Goal: Contribute content

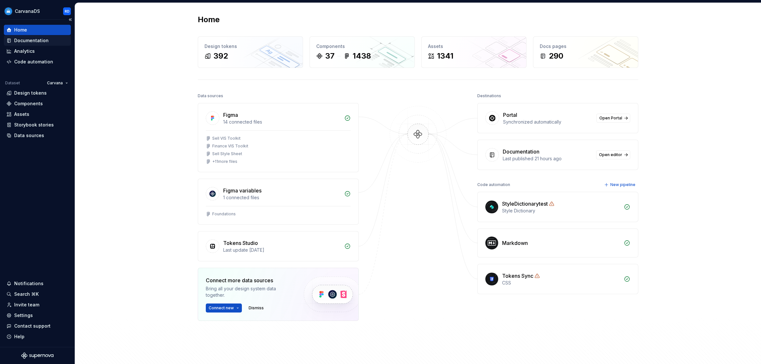
click at [26, 42] on div "Documentation" at bounding box center [31, 40] width 34 height 6
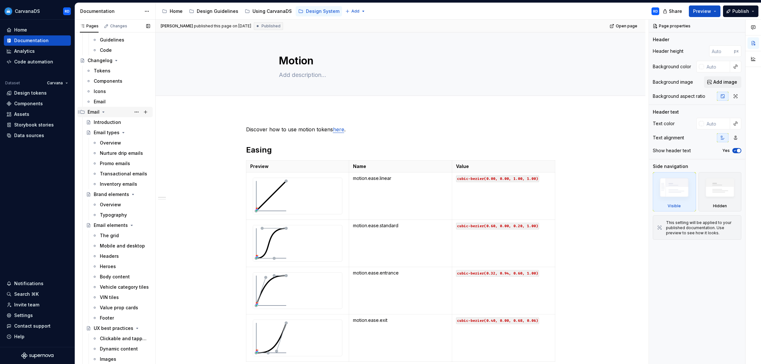
scroll to position [1813, 0]
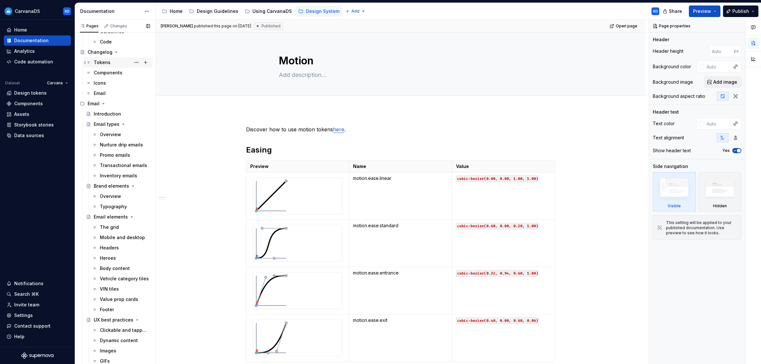
click at [101, 61] on div "Tokens" at bounding box center [102, 62] width 17 height 6
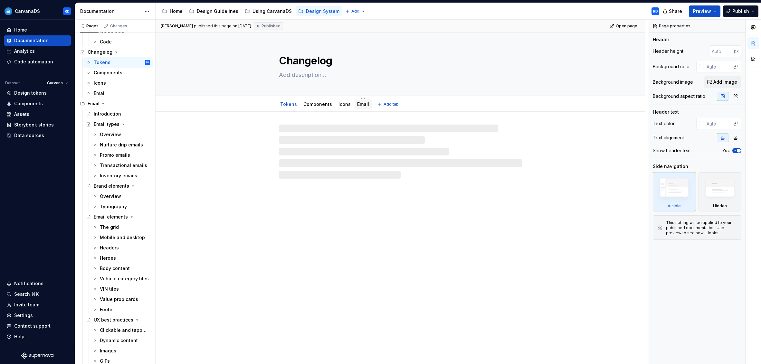
click at [363, 103] on link "Email" at bounding box center [363, 103] width 12 height 5
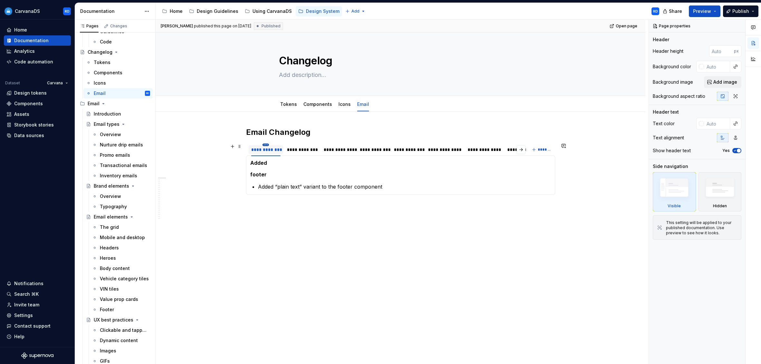
click at [269, 145] on html "CarvanaDS RD Home Documentation Analytics Code automation Dataset Carvana Desig…" at bounding box center [380, 182] width 761 height 364
click at [305, 165] on div "Duplicate tab" at bounding box center [297, 164] width 42 height 6
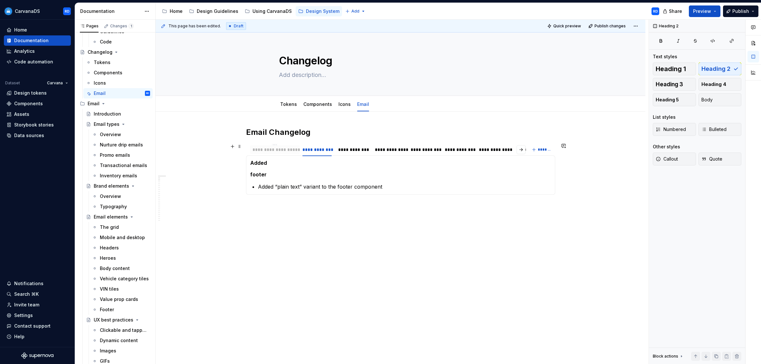
drag, startPoint x: 307, startPoint y: 152, endPoint x: 272, endPoint y: 151, distance: 34.5
click at [272, 151] on div "**********" at bounding box center [274, 150] width 45 height 6
type textarea "*"
click at [274, 150] on div "**********" at bounding box center [273, 150] width 45 height 6
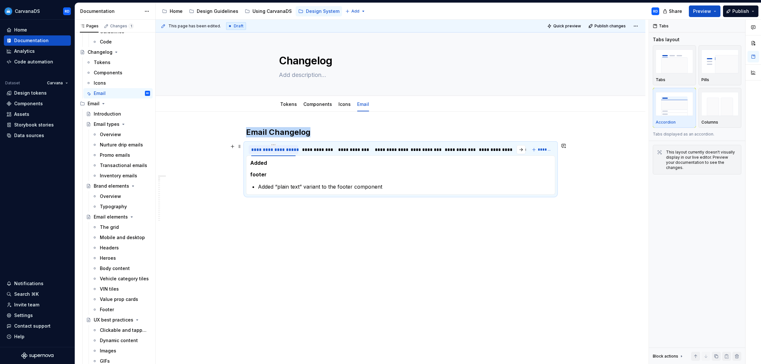
click at [274, 150] on div "**********" at bounding box center [273, 150] width 45 height 6
click at [291, 151] on input "**********" at bounding box center [274, 150] width 50 height 12
drag, startPoint x: 282, startPoint y: 149, endPoint x: 302, endPoint y: 150, distance: 19.3
click at [302, 150] on div "**********" at bounding box center [386, 151] width 280 height 16
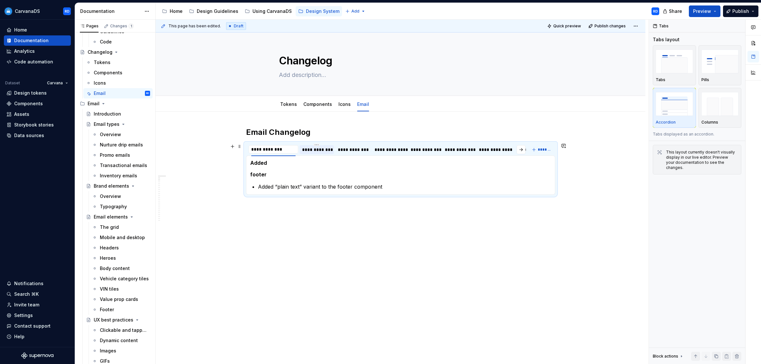
scroll to position [0, 0]
click at [256, 149] on input "**********" at bounding box center [266, 150] width 35 height 12
click at [257, 151] on input "**********" at bounding box center [266, 150] width 35 height 12
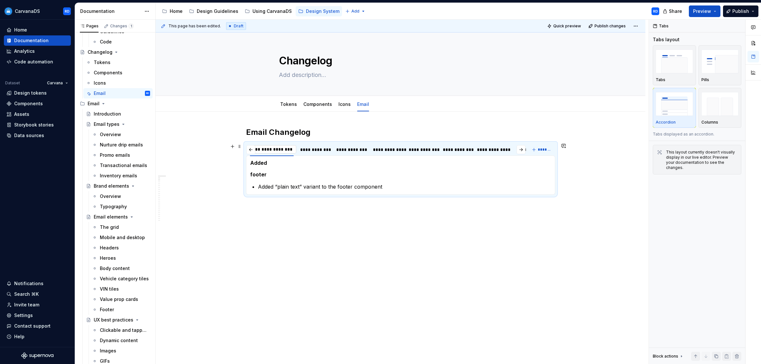
click at [281, 150] on input "**********" at bounding box center [271, 150] width 49 height 12
click at [277, 149] on input "**********" at bounding box center [271, 150] width 49 height 12
click at [282, 149] on input "**********" at bounding box center [271, 150] width 49 height 12
type input "**********"
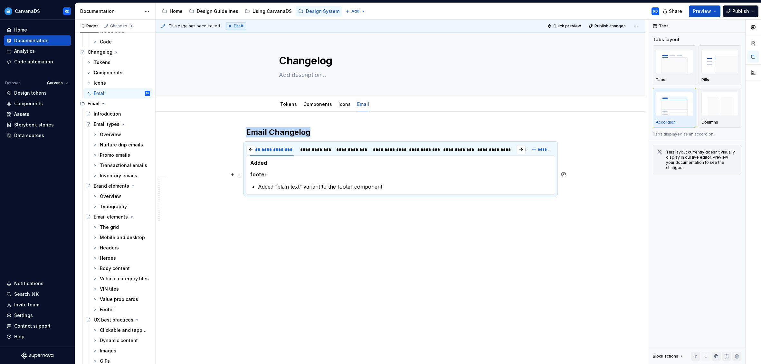
click at [296, 171] on h5 "footer" at bounding box center [400, 174] width 301 height 6
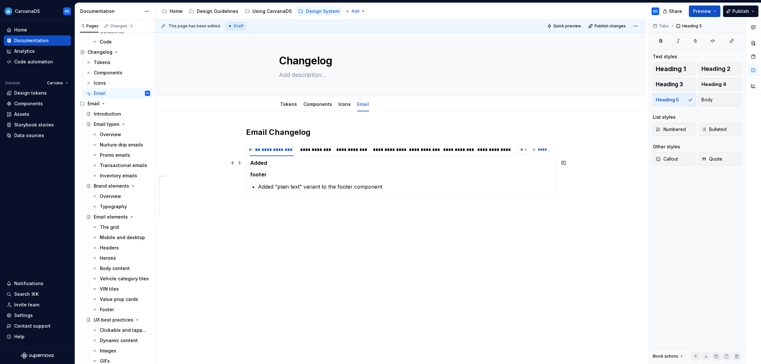
click at [279, 166] on h5 "Added" at bounding box center [400, 163] width 301 height 6
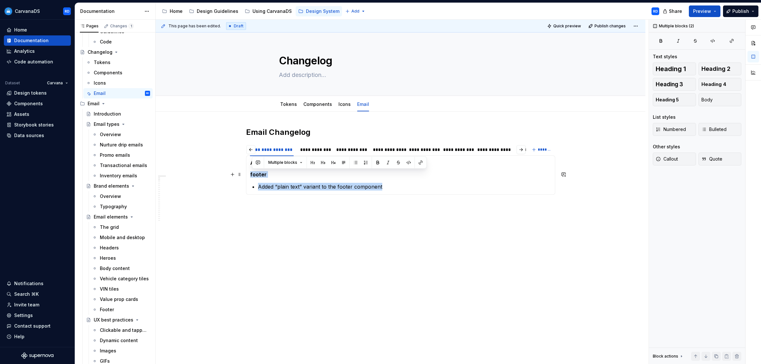
drag, startPoint x: 408, startPoint y: 187, endPoint x: 251, endPoint y: 177, distance: 158.2
click at [251, 177] on div "Added footer Added “plain text” variant to the footer component Added footer Ad…" at bounding box center [400, 175] width 309 height 39
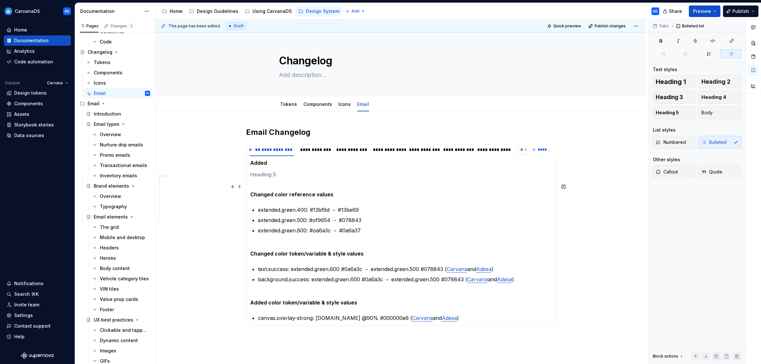
click at [252, 194] on strong "Changed color reference values" at bounding box center [291, 194] width 83 height 6
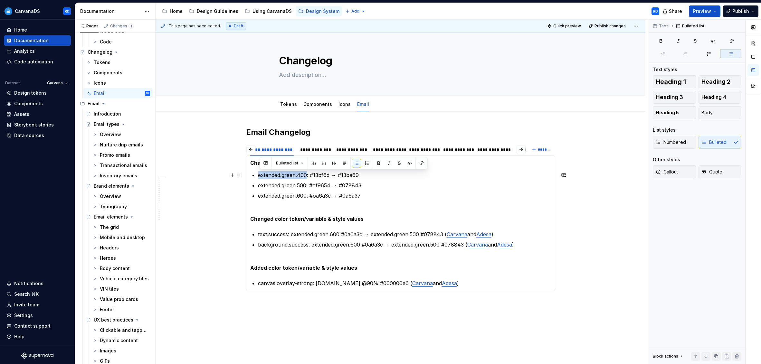
drag, startPoint x: 259, startPoint y: 176, endPoint x: 308, endPoint y: 176, distance: 49.3
click at [308, 176] on section-item-column "Changed color reference values extended.green.400: #13bf6d → #13be69 extended.g…" at bounding box center [400, 224] width 301 height 128
click at [408, 162] on button "button" at bounding box center [409, 163] width 9 height 9
drag, startPoint x: 260, startPoint y: 185, endPoint x: 309, endPoint y: 186, distance: 48.6
click at [309, 186] on p "extended.green.500: #of9654 → #078843" at bounding box center [404, 186] width 293 height 8
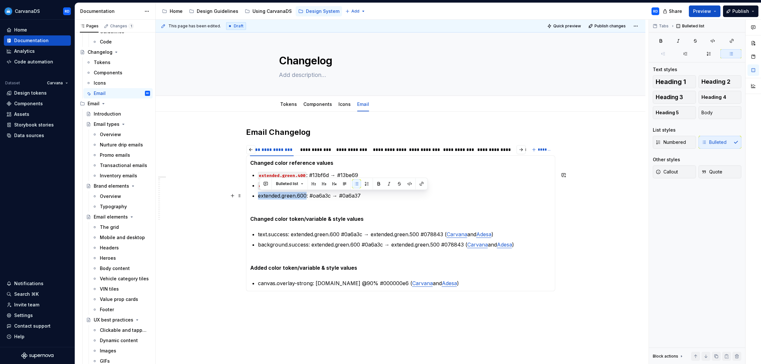
drag, startPoint x: 259, startPoint y: 196, endPoint x: 308, endPoint y: 197, distance: 48.3
click at [308, 197] on p "extended.green.600: #oa6a3c → #0a6a37" at bounding box center [404, 196] width 293 height 8
click at [319, 197] on p "extended.green.600 : #oa6a3c → #0a6a37" at bounding box center [404, 196] width 293 height 8
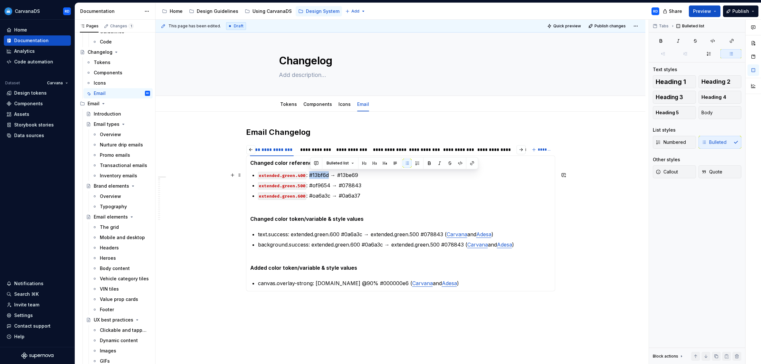
drag, startPoint x: 311, startPoint y: 176, endPoint x: 329, endPoint y: 175, distance: 18.4
click at [329, 175] on p "extended.green.400 : #13bf6d → #13be69" at bounding box center [404, 175] width 293 height 8
drag, startPoint x: 310, startPoint y: 186, endPoint x: 331, endPoint y: 186, distance: 20.9
click at [331, 186] on p "extended.green.500 : #of9654 → #078843" at bounding box center [404, 186] width 293 height 8
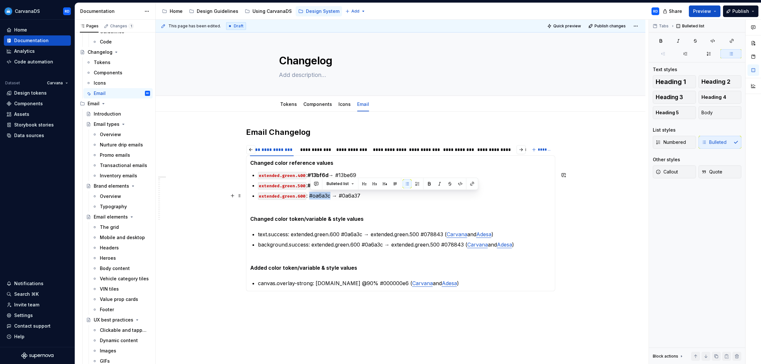
drag, startPoint x: 311, startPoint y: 196, endPoint x: 331, endPoint y: 196, distance: 20.3
click at [331, 196] on p "extended.green.600 : #oa6a3c → #0a6a37" at bounding box center [404, 196] width 293 height 8
click at [345, 174] on p "extended.green.400 : #13bf6d → #13be69" at bounding box center [404, 175] width 293 height 8
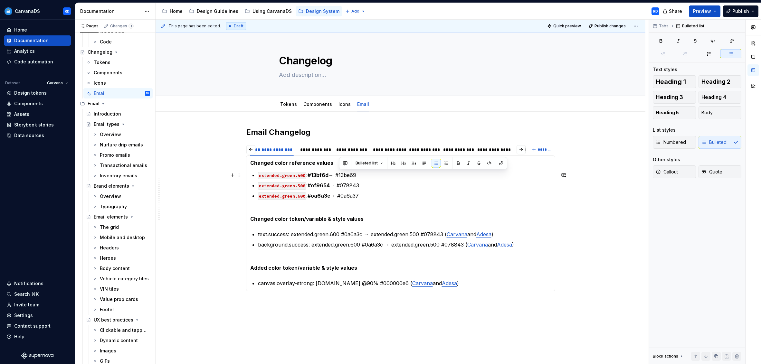
drag, startPoint x: 339, startPoint y: 175, endPoint x: 360, endPoint y: 175, distance: 20.9
click at [360, 175] on p "extended.green.400 : #13bf6d → #13be69" at bounding box center [404, 175] width 293 height 8
drag, startPoint x: 340, startPoint y: 185, endPoint x: 369, endPoint y: 185, distance: 28.7
click at [369, 185] on p "extended.green.500 : #of9654 → #078843" at bounding box center [404, 186] width 293 height 8
click at [340, 195] on p "extended.green.600 : #oa6a3c → #0a6a37" at bounding box center [404, 196] width 293 height 8
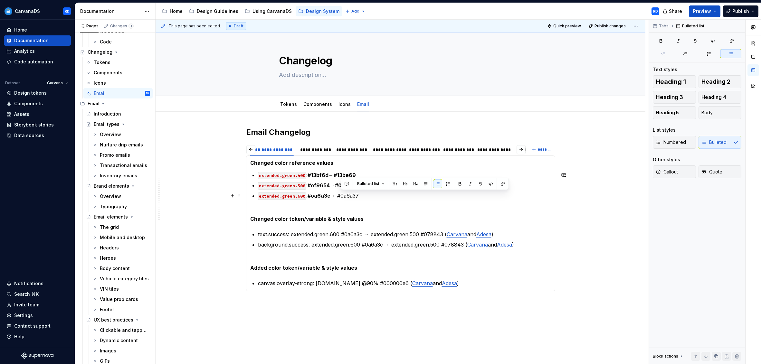
drag, startPoint x: 341, startPoint y: 196, endPoint x: 369, endPoint y: 196, distance: 28.0
click at [369, 196] on p "extended.green.600 : #oa6a3c → #0a6a37" at bounding box center [404, 196] width 293 height 8
drag, startPoint x: 371, startPoint y: 210, endPoint x: 309, endPoint y: 206, distance: 62.2
click at [370, 210] on p "Changed color token/variable & style values" at bounding box center [400, 214] width 301 height 15
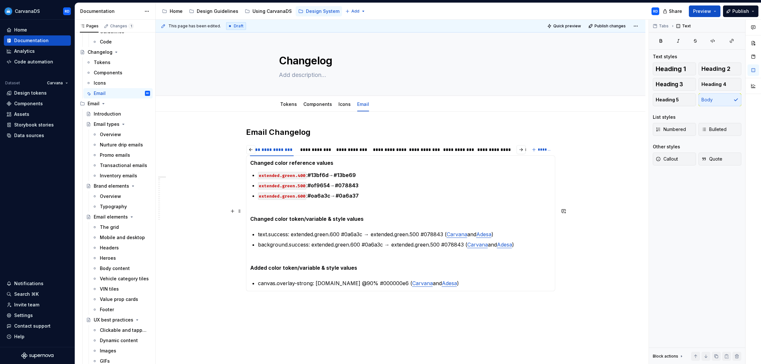
click at [281, 205] on section-item-column "Changed color reference values extended.green.400 : #13bf6d → #13be69 extended.…" at bounding box center [400, 224] width 301 height 128
click at [265, 202] on section-item-column "Changed color reference values extended.green.400 : #13bf6d → #13be69 extended.…" at bounding box center [400, 224] width 301 height 128
click at [301, 204] on section-item-column "Changed color reference values extended.green.400 : #13bf6d → #13be69 extended.…" at bounding box center [400, 224] width 301 height 128
click at [310, 164] on strong "Changed color reference values" at bounding box center [291, 163] width 83 height 6
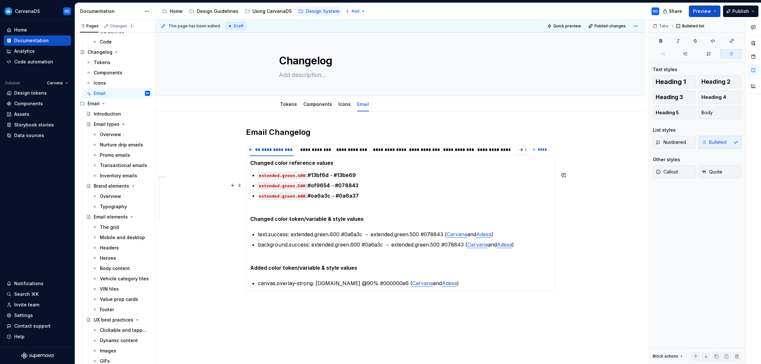
click at [333, 187] on p "extended.green.500 : #of9654 → #078843" at bounding box center [404, 186] width 293 height 8
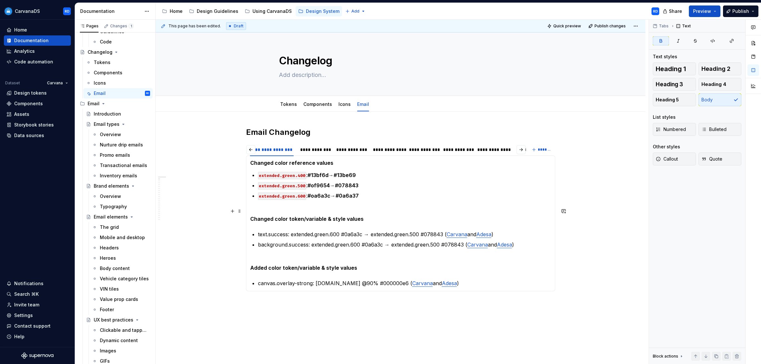
click at [320, 220] on strong "Changed color token/variable & style values" at bounding box center [306, 219] width 113 height 6
click at [321, 218] on strong "Changed color token/variable & style values" at bounding box center [306, 219] width 113 height 6
click at [680, 102] on button "Heading 5" at bounding box center [674, 99] width 43 height 13
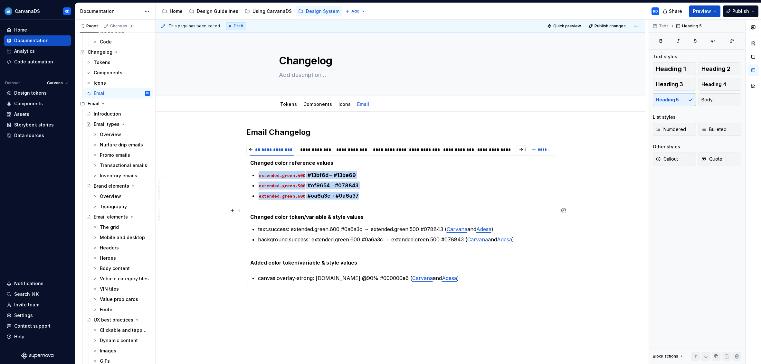
click at [260, 208] on h5 "Changed color token/variable & style values" at bounding box center [400, 213] width 301 height 13
click at [253, 205] on section-item-column "Changed color reference values extended.green.400 : #13bf6d → #13be69 extended.…" at bounding box center [400, 221] width 301 height 122
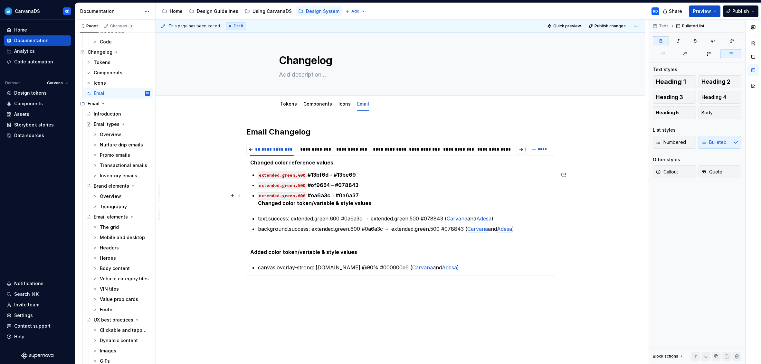
click at [344, 203] on strong "Changed color token/variable & style values" at bounding box center [314, 203] width 113 height 6
click at [669, 111] on span "Heading 5" at bounding box center [667, 112] width 23 height 6
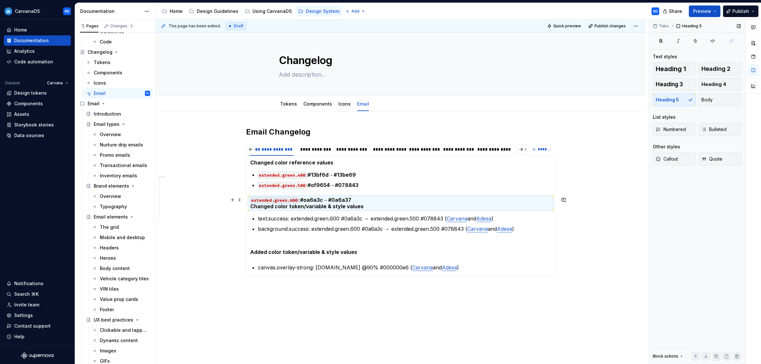
click at [329, 200] on h5 "extended.green.600 : #oa6a3c → #0a6a37 Changed color token/variable & style val…" at bounding box center [400, 203] width 301 height 13
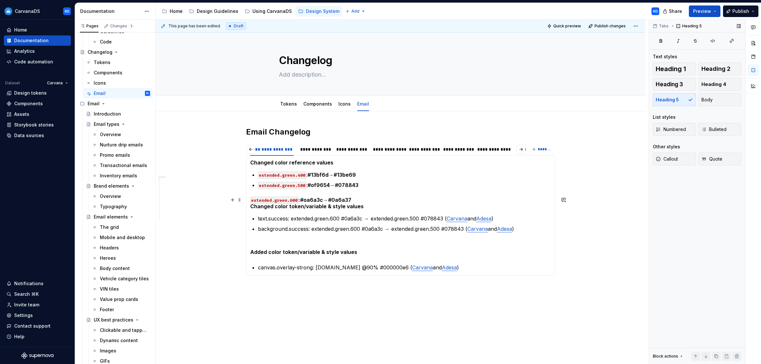
click at [251, 208] on div "Changed color reference values extended.green.400 : #13bf6d → #13be69 extended.…" at bounding box center [400, 215] width 309 height 120
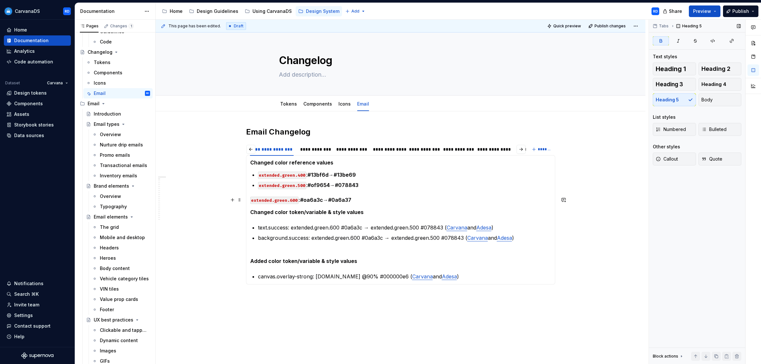
drag, startPoint x: 321, startPoint y: 200, endPoint x: 316, endPoint y: 202, distance: 5.2
click at [321, 200] on strong "#oa6a3c" at bounding box center [311, 200] width 23 height 6
click at [728, 132] on button "Bulleted" at bounding box center [720, 129] width 43 height 13
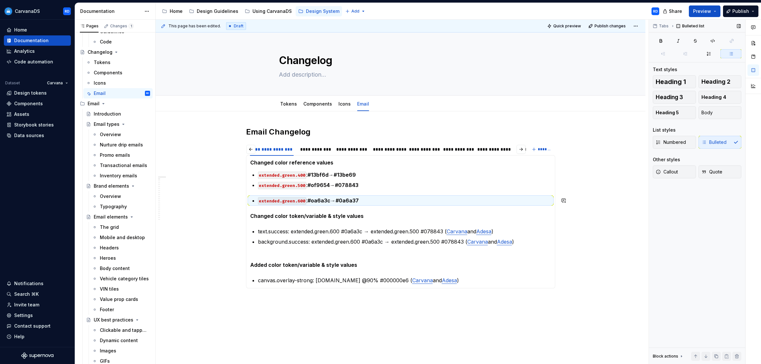
click at [258, 193] on section-item-column "Changed color reference values extended.green.400 : #13bf6d → #13be69 extended.…" at bounding box center [400, 221] width 301 height 125
click at [258, 197] on li "extended.green.600 : #oa6a3c → #0a6a37" at bounding box center [404, 201] width 293 height 8
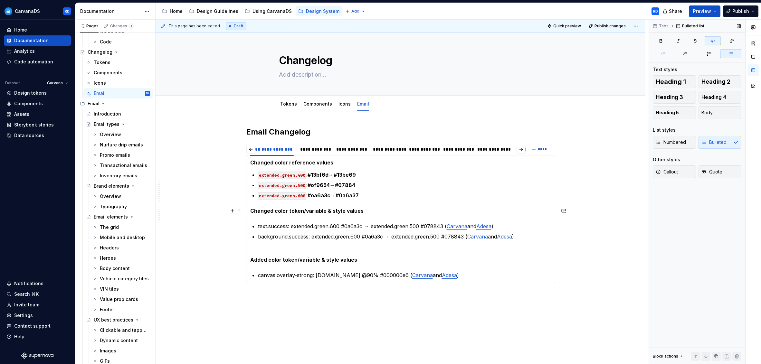
click at [329, 213] on strong "Changed color token/variable & style values" at bounding box center [306, 211] width 113 height 6
drag, startPoint x: 297, startPoint y: 227, endPoint x: 293, endPoint y: 230, distance: 5.0
click at [297, 227] on p "text.success: extended.green.600 #0a6a3c → extended.green.500 #078843 ( [PERSON…" at bounding box center [404, 227] width 293 height 8
drag, startPoint x: 328, startPoint y: 239, endPoint x: 326, endPoint y: 231, distance: 8.0
click at [328, 239] on p "background.success: extended.green.600 #0a6a3c → extended.green.500 #078843 ( […" at bounding box center [404, 237] width 293 height 8
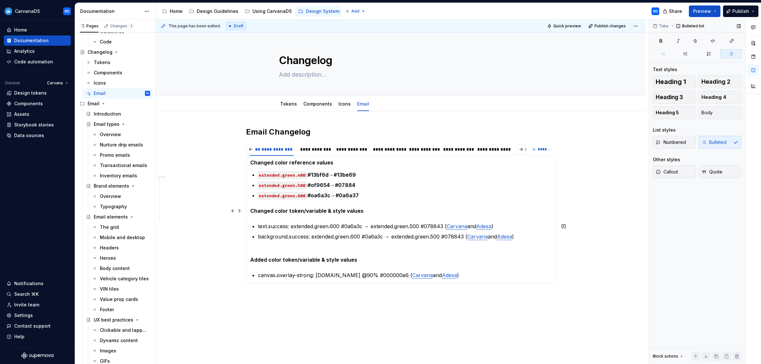
click at [321, 213] on strong "Changed color token/variable & style values" at bounding box center [306, 211] width 113 height 6
click at [295, 225] on p "text.success: extended.green.600 #0a6a3c → extended.green.500 #078843 ( [PERSON…" at bounding box center [404, 227] width 293 height 8
click at [292, 219] on section-item-column "Changed color reference values extended.green.400 : #13bf6d → #13be69 extended.…" at bounding box center [400, 219] width 301 height 120
click at [436, 221] on section-item-column "Changed color reference values extended.green.400 : #13bf6d → #13be69 extended.…" at bounding box center [400, 219] width 301 height 120
click at [267, 227] on p "text.success: extended.green.600 #0a6a3c → extended.green.500 #078843 ( [PERSON…" at bounding box center [404, 227] width 293 height 8
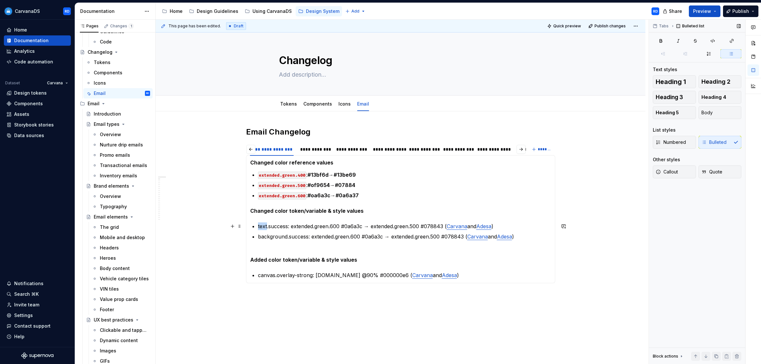
click at [267, 227] on p "text.success: extended.green.600 #0a6a3c → extended.green.500 #078843 ( [PERSON…" at bounding box center [404, 227] width 293 height 8
click at [258, 227] on section-item-column "Changed color reference values extended.green.400 : #13bf6d → #13be69 extended.…" at bounding box center [400, 219] width 301 height 120
drag, startPoint x: 256, startPoint y: 227, endPoint x: 290, endPoint y: 228, distance: 33.2
click at [290, 228] on section-item-column "Changed color reference values extended.green.400 : #13bf6d → #13be69 extended.…" at bounding box center [400, 219] width 301 height 120
drag, startPoint x: 270, startPoint y: 239, endPoint x: 262, endPoint y: 238, distance: 7.4
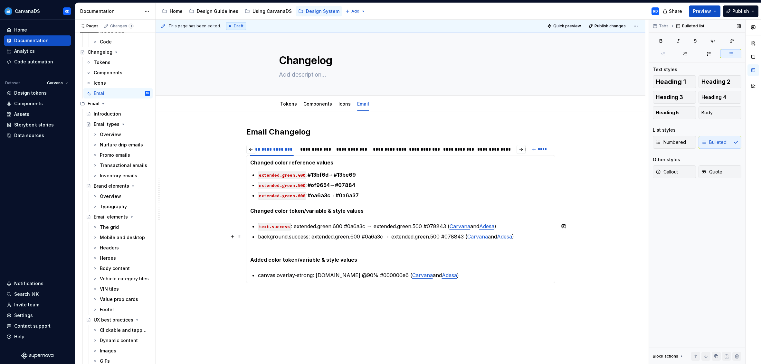
click at [270, 239] on p "background.success: extended.green.600 #0a6a3c → extended.green.500 #078843 ( […" at bounding box center [404, 237] width 293 height 8
drag, startPoint x: 258, startPoint y: 237, endPoint x: 310, endPoint y: 238, distance: 52.2
click at [310, 238] on section-item-column "Changed color reference values extended.green.400 : #13bf6d → #13be69 extended.…" at bounding box center [400, 219] width 301 height 120
click at [335, 237] on p "background.success : extended.green.600 #0a6a3c → extended.green.500 #078843 ( …" at bounding box center [404, 237] width 293 height 8
drag, startPoint x: 296, startPoint y: 226, endPoint x: 344, endPoint y: 226, distance: 48.0
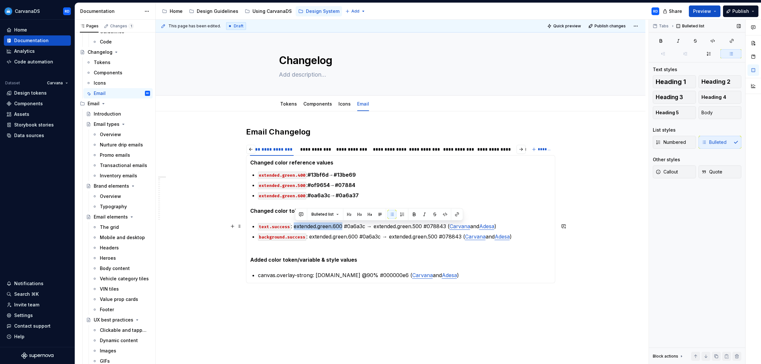
click at [344, 226] on p "text.success : extended.green.600 #0a6a3c → extended.green.500 #078843 ( [PERSO…" at bounding box center [404, 227] width 293 height 8
click at [356, 227] on p "text.success : extended.green.600 #0a6a3c → extended.green.500 #078843 ( [PERSO…" at bounding box center [404, 227] width 293 height 8
click at [362, 227] on p "text.success : extended.green.600 #0a6a3c → extended.green.500 #078843 ( [PERSO…" at bounding box center [404, 227] width 293 height 8
drag, startPoint x: 344, startPoint y: 226, endPoint x: 366, endPoint y: 227, distance: 21.6
click at [366, 227] on p "text.success : extended.green.600 #0a6a3c → extended.green.500 #078843 ( [PERSO…" at bounding box center [404, 227] width 293 height 8
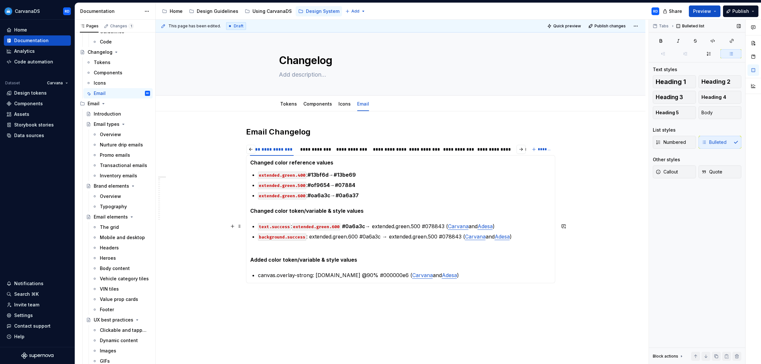
click at [395, 226] on p "text.success : extended.green.600 #0a6a3c → extended.green.500 #078843 ( [PERSO…" at bounding box center [404, 227] width 293 height 8
drag, startPoint x: 376, startPoint y: 227, endPoint x: 424, endPoint y: 227, distance: 48.3
click at [424, 227] on p "text.success : extended.green.600 #0a6a3c → extended.green.500 #078843 ( [PERSO…" at bounding box center [404, 227] width 293 height 8
click at [430, 226] on p "text.success : extended.green.600 #0a6a3c → extended.green.500 #078843 ( [PERSO…" at bounding box center [404, 227] width 293 height 8
drag, startPoint x: 425, startPoint y: 227, endPoint x: 445, endPoint y: 227, distance: 20.3
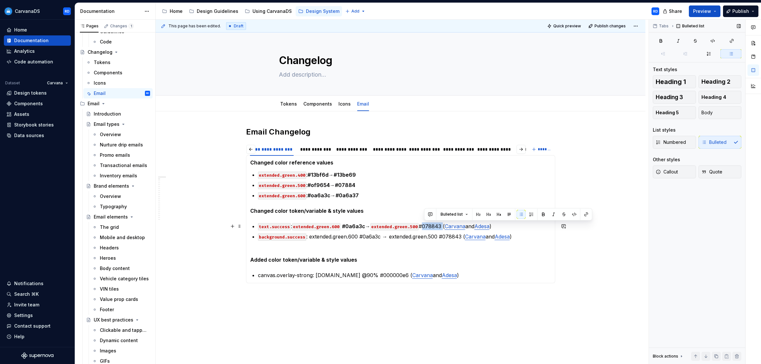
click at [445, 227] on p "text.success : extended.green.600 #0a6a3c → extended.green.500 #078843 ( [PERSO…" at bounding box center [404, 227] width 293 height 8
click at [519, 233] on p "background.success : extended.green.600 #0a6a3c → extended.green.500 #078843 ( …" at bounding box center [404, 237] width 293 height 8
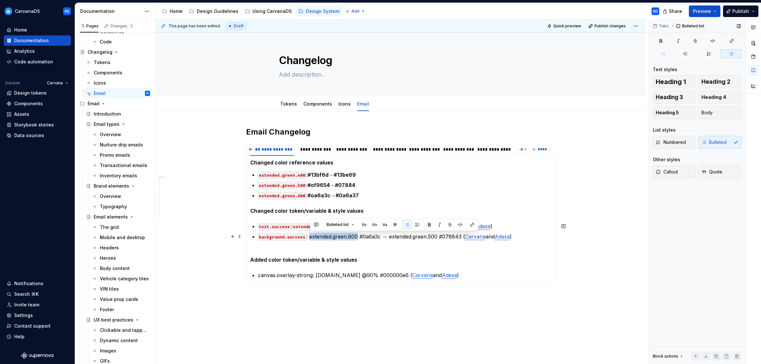
drag, startPoint x: 310, startPoint y: 237, endPoint x: 359, endPoint y: 236, distance: 49.0
click at [360, 236] on p "background.success : extended.green.600 #0a6a3c → extended.green.500 #078843 ( …" at bounding box center [404, 237] width 293 height 8
click at [367, 238] on p "background.success : extended.green.600 #0a6a3c → extended.green.500 #078843 ( …" at bounding box center [404, 237] width 293 height 8
drag, startPoint x: 360, startPoint y: 237, endPoint x: 380, endPoint y: 237, distance: 20.3
click at [380, 237] on p "background.success : extended.green.600 #0a6a3c → extended.green.500 #078843 ( …" at bounding box center [404, 237] width 293 height 8
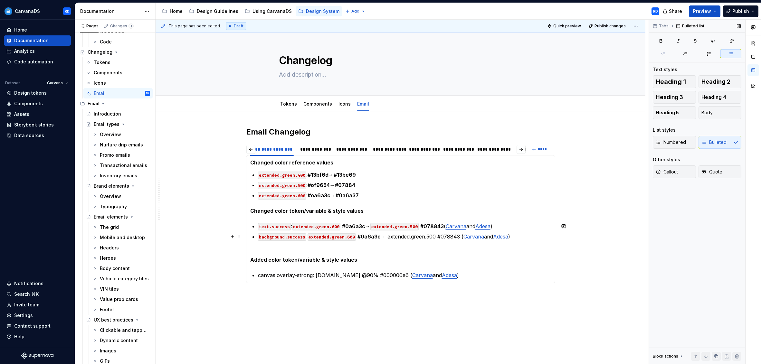
click at [397, 236] on p "background.success : extended.green.600 #0a6a3c → extended.green.500 #078843 ( …" at bounding box center [404, 237] width 293 height 8
drag, startPoint x: 390, startPoint y: 237, endPoint x: 440, endPoint y: 239, distance: 49.3
click at [440, 239] on p "background.success : extended.green.600 #0a6a3c → extended.green.500 #078843 ( …" at bounding box center [404, 237] width 293 height 8
click at [443, 238] on p "background.success : extended.green.600 #0a6a3c → extended.green.500 #078843 ( …" at bounding box center [404, 237] width 293 height 8
drag, startPoint x: 440, startPoint y: 237, endPoint x: 462, endPoint y: 238, distance: 22.6
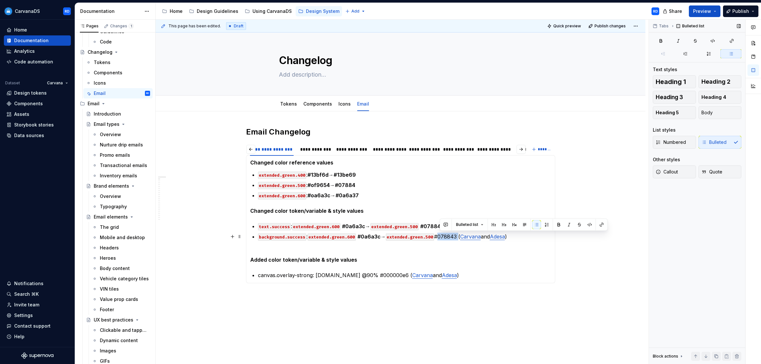
click at [462, 238] on p "background.success : extended.green.600 #0a6a3c → extended.green.500 #078843 ( …" at bounding box center [404, 237] width 293 height 8
click at [495, 256] on p "Added color token/variable & style values" at bounding box center [400, 255] width 301 height 15
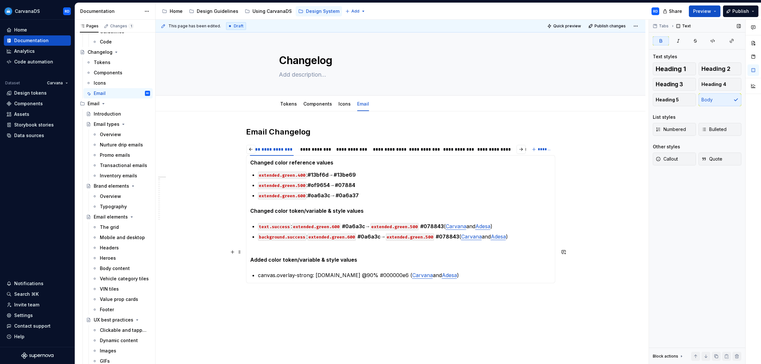
click at [342, 260] on strong "Added color token/variable & style values" at bounding box center [303, 260] width 107 height 6
click at [298, 249] on p "Added color token/variable & style values" at bounding box center [400, 255] width 301 height 15
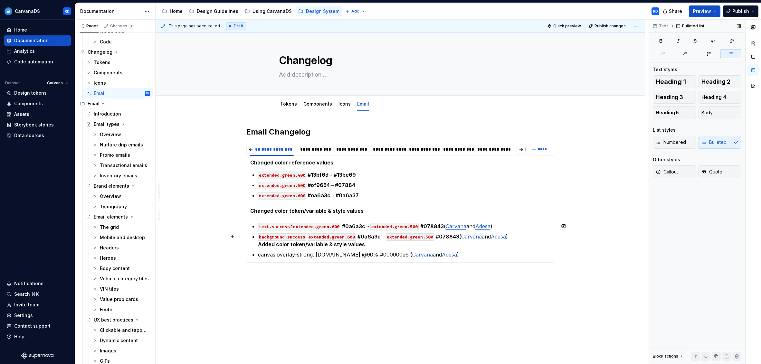
click at [261, 244] on strong "Added color token/variable & style values" at bounding box center [311, 244] width 107 height 6
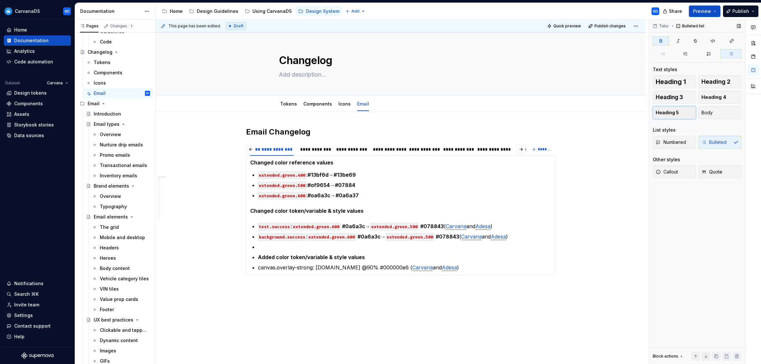
click at [679, 112] on button "Heading 5" at bounding box center [674, 112] width 43 height 13
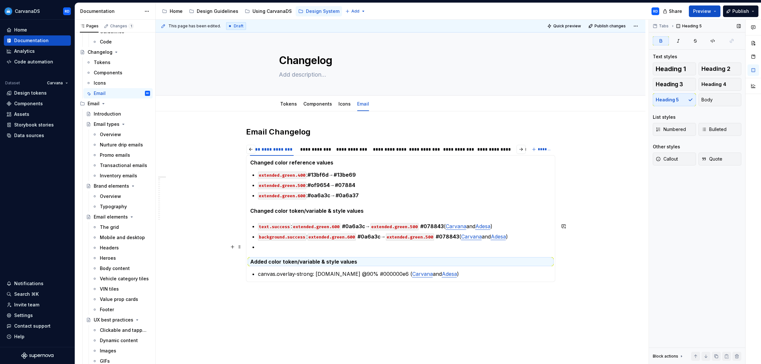
click at [270, 250] on p at bounding box center [404, 247] width 293 height 8
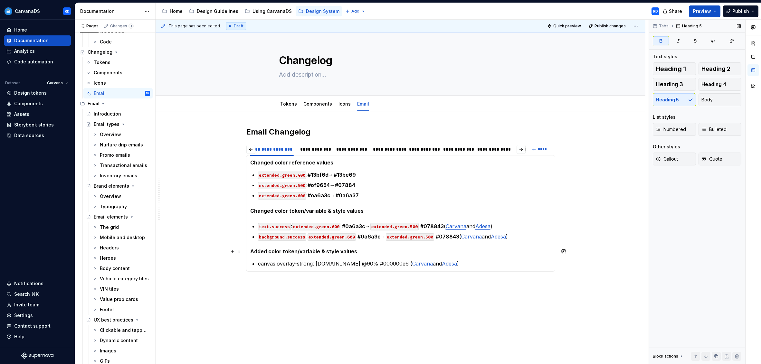
click at [293, 253] on strong "Added color token/variable & style values" at bounding box center [303, 251] width 107 height 6
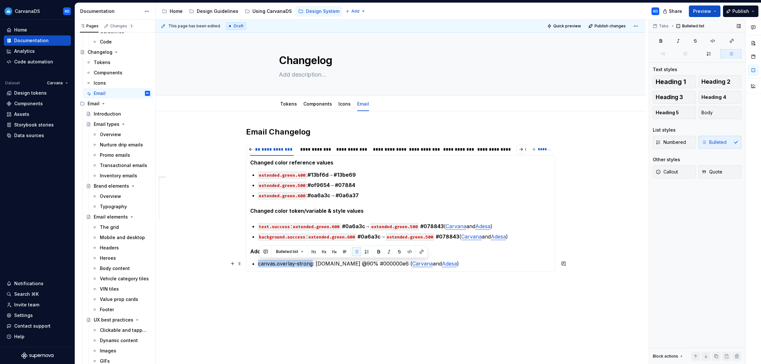
drag, startPoint x: 260, startPoint y: 265, endPoint x: 313, endPoint y: 266, distance: 53.5
click at [313, 266] on p "canvas.overlay-strong: [DOMAIN_NAME] @90% #000000e6 ( Carvana and Adesa )" at bounding box center [404, 264] width 293 height 8
click at [326, 266] on p "canvas.overlay-strong : [DOMAIN_NAME] @90% #000000e6 ( Carvana and Adesa )" at bounding box center [404, 264] width 293 height 8
drag, startPoint x: 319, startPoint y: 263, endPoint x: 368, endPoint y: 265, distance: 49.6
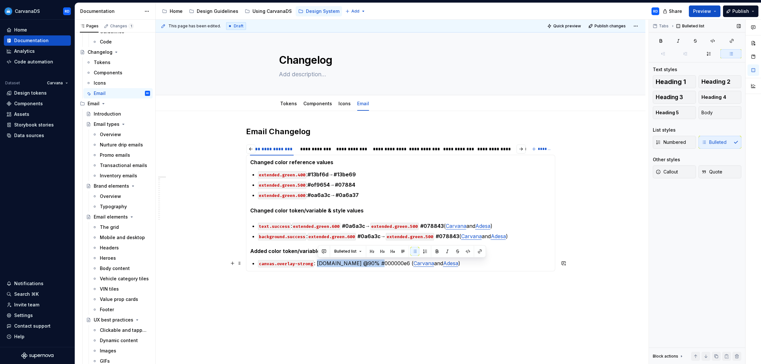
click at [368, 265] on p "canvas.overlay-strong : [DOMAIN_NAME] @90% #000000e6 ( Carvana and Adesa )" at bounding box center [404, 264] width 293 height 8
click at [379, 264] on p "canvas.overlay-strong : [DOMAIN_NAME] @90% #000000e6 ( Carvana and Adesa )" at bounding box center [404, 264] width 293 height 8
drag, startPoint x: 390, startPoint y: 264, endPoint x: 419, endPoint y: 264, distance: 28.3
click at [419, 264] on p "canvas.overlay-strong : [DOMAIN_NAME] @90% #000000e6 ( Carvana and Adesa )" at bounding box center [404, 264] width 293 height 8
click at [502, 265] on p "canvas.overlay-strong : [DOMAIN_NAME] @90% #000000e6 ( Carvana and Adesa )" at bounding box center [404, 264] width 293 height 8
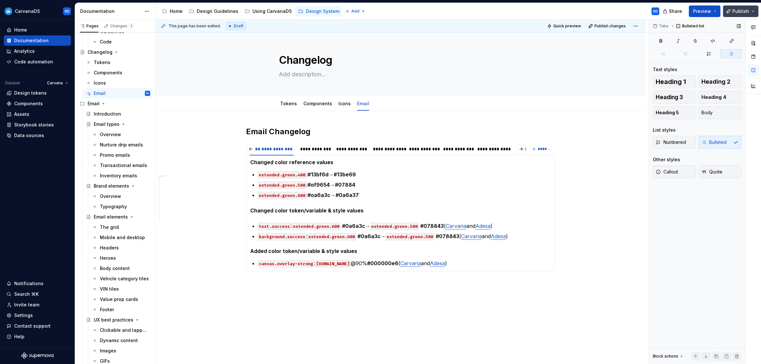
click at [736, 11] on span "Publish" at bounding box center [740, 11] width 17 height 6
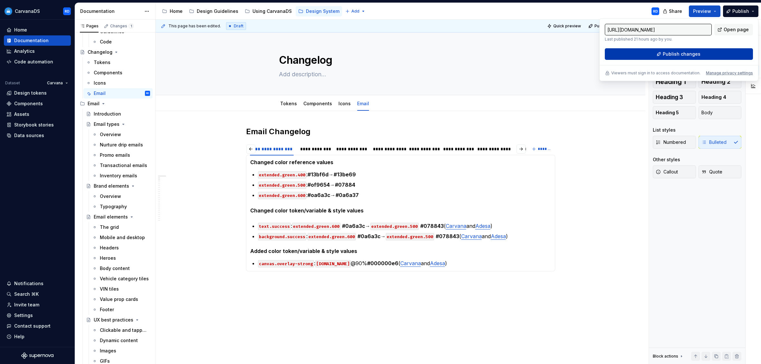
click at [710, 54] on button "Publish changes" at bounding box center [679, 54] width 148 height 12
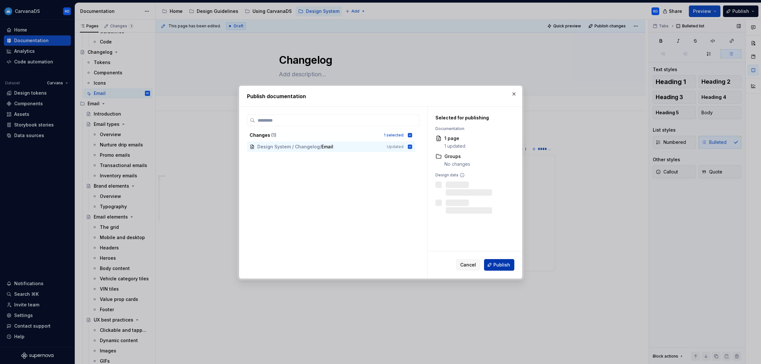
click at [492, 264] on button "Publish" at bounding box center [499, 265] width 30 height 12
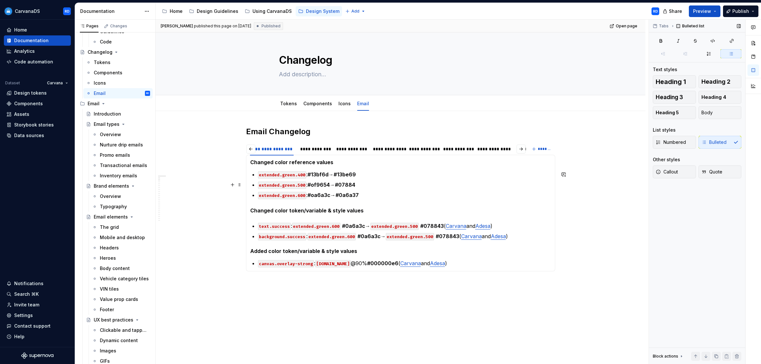
click at [363, 183] on p "extended.green.500 : #of9654 → #07884" at bounding box center [404, 185] width 293 height 8
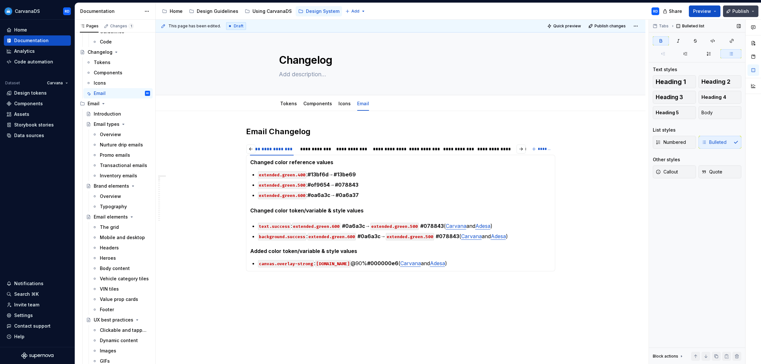
click at [737, 9] on span "Publish" at bounding box center [740, 11] width 17 height 6
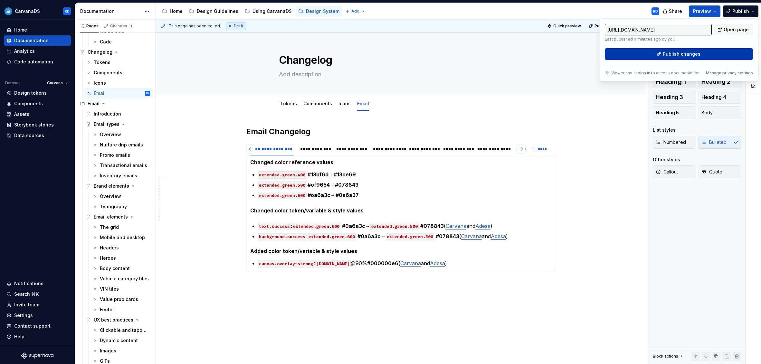
click at [640, 54] on button "Publish changes" at bounding box center [679, 54] width 148 height 12
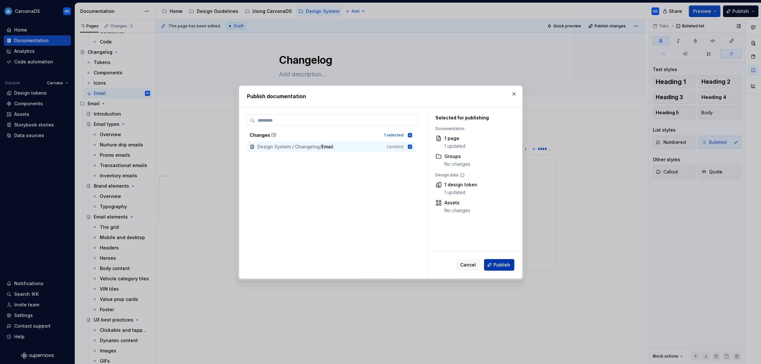
click at [496, 262] on span "Publish" at bounding box center [501, 265] width 17 height 6
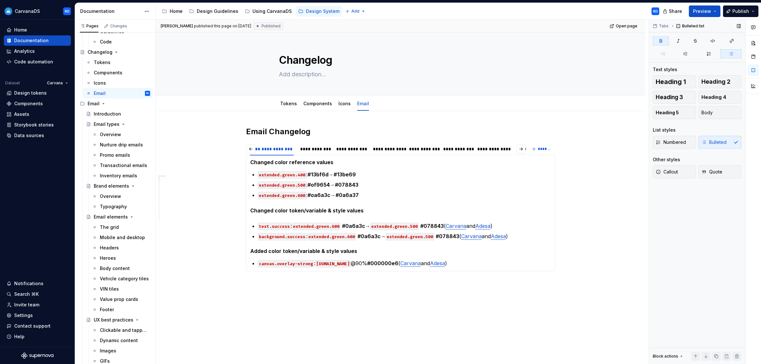
type textarea "*"
